Goal: Task Accomplishment & Management: Manage account settings

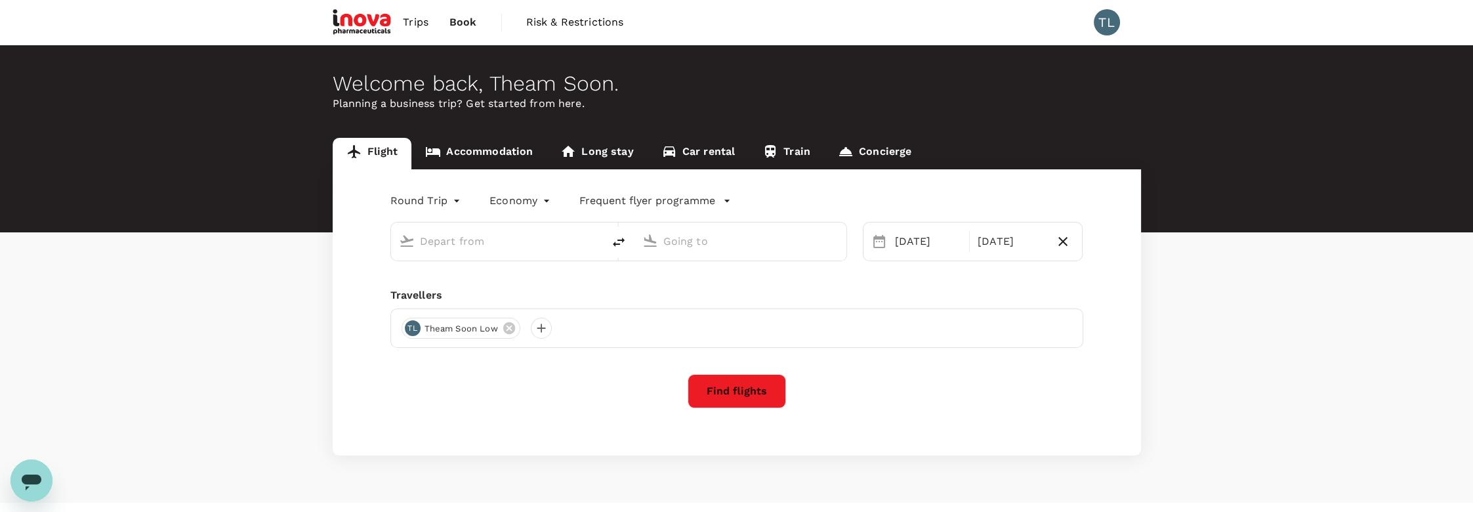
type input "Penang Intl (PEN)"
type input "Sultan [PERSON_NAME] [PERSON_NAME] (SZB)"
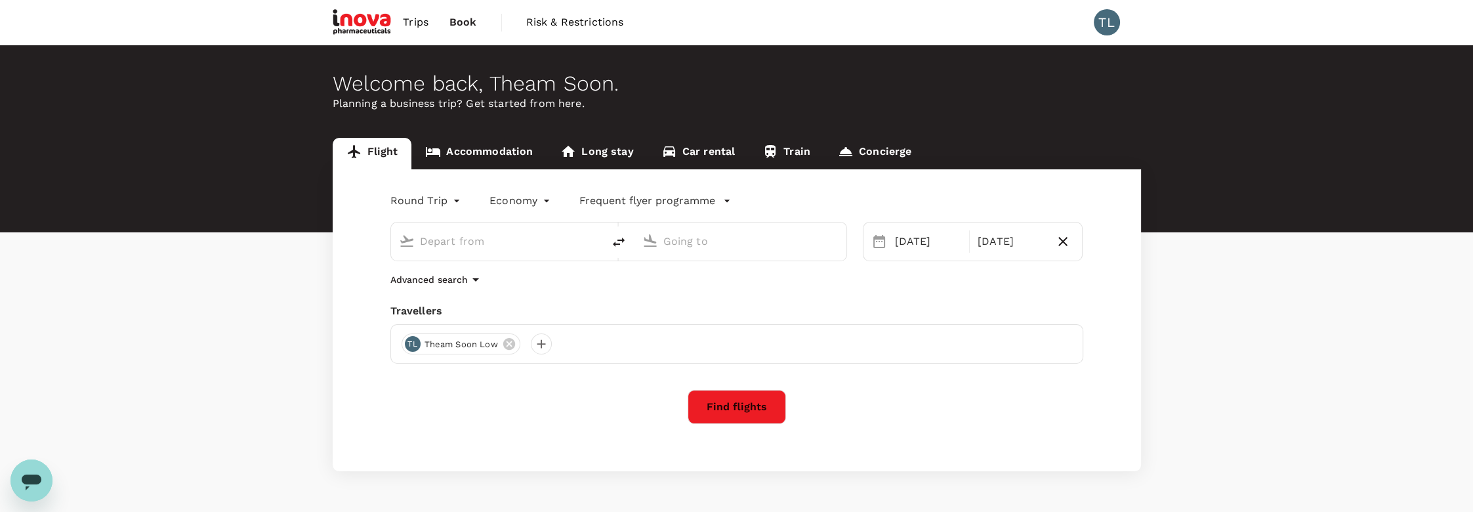
type input "Penang Intl (PEN)"
type input "Sultan [PERSON_NAME] [PERSON_NAME] (SZB)"
click at [481, 154] on link "Accommodation" at bounding box center [478, 153] width 135 height 31
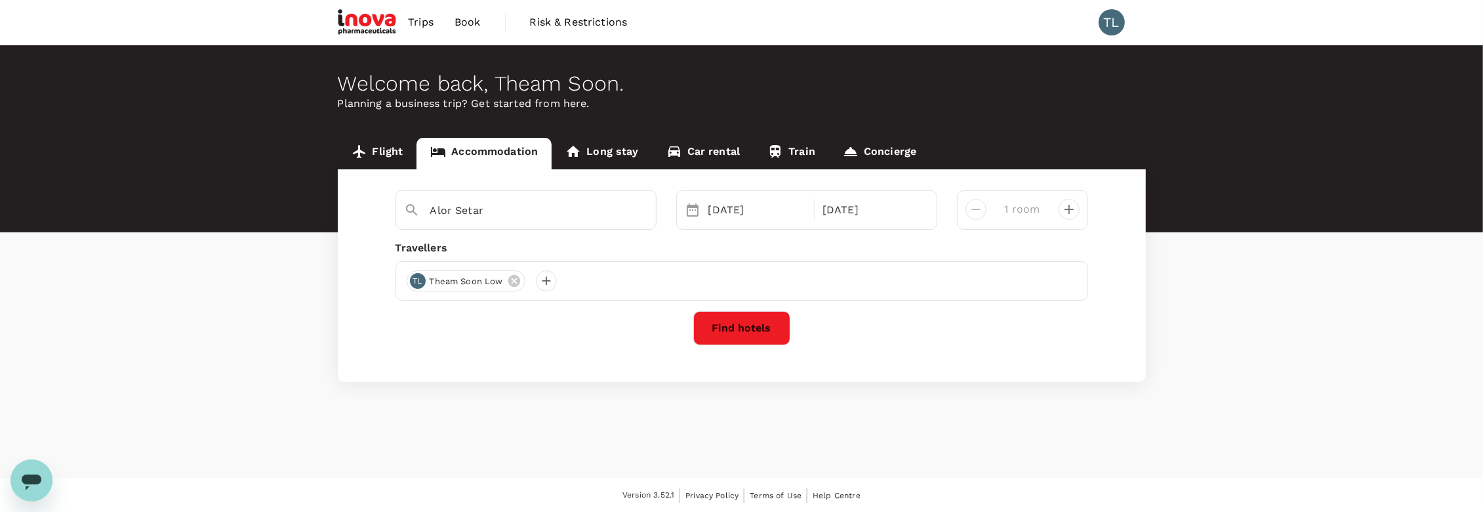
click at [423, 19] on span "Trips" at bounding box center [421, 22] width 26 height 16
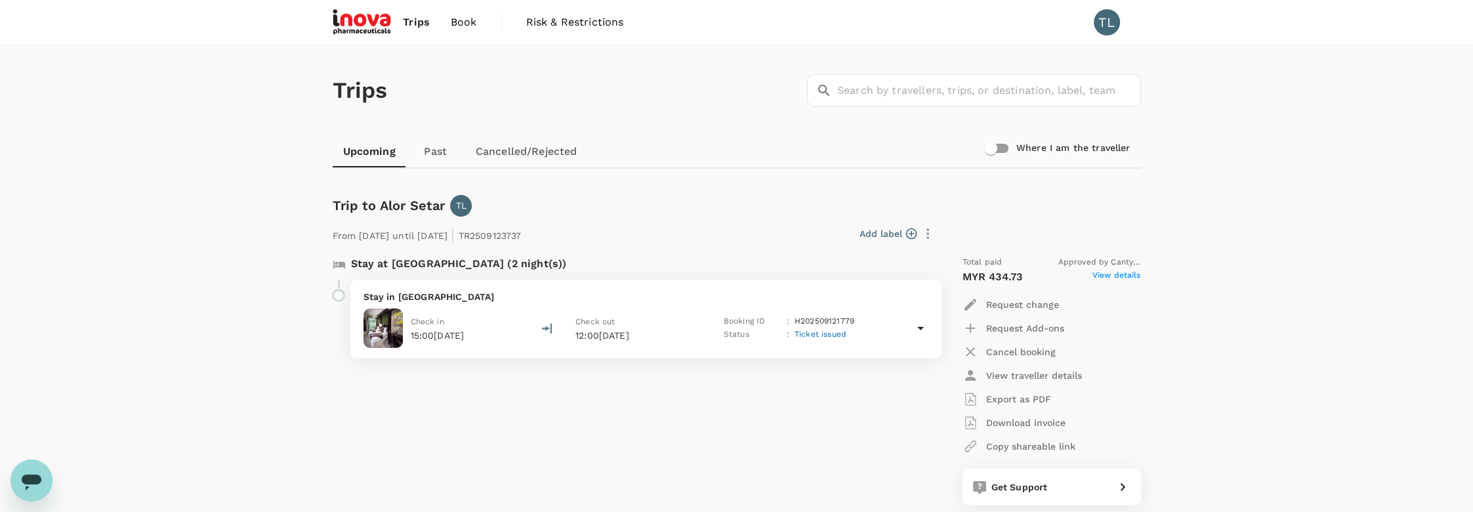
scroll to position [146, 0]
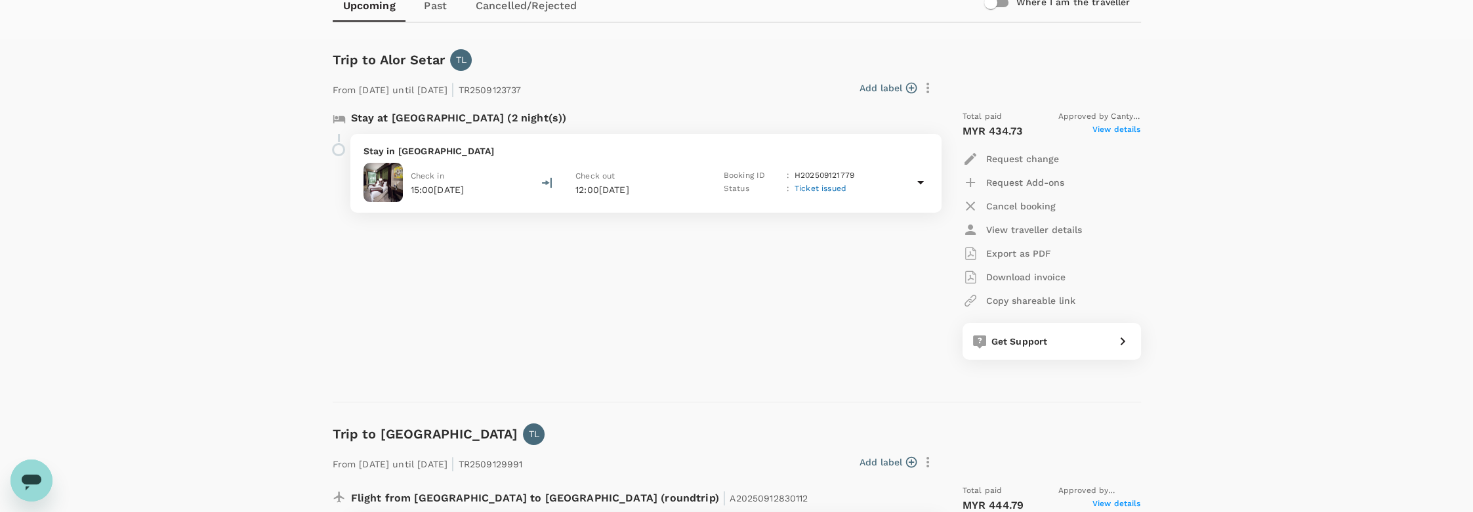
click at [1014, 275] on p "Download invoice" at bounding box center [1025, 276] width 79 height 13
